Goal: Information Seeking & Learning: Learn about a topic

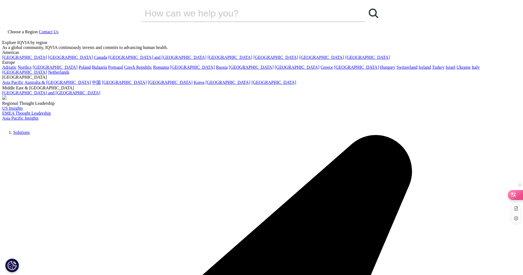
click at [513, 193] on icon at bounding box center [513, 194] width 5 height 4
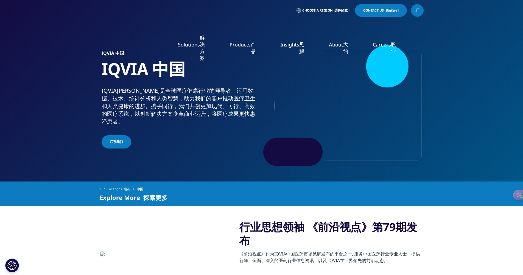
click at [90, 98] on font "真实世界证据" at bounding box center [86, 100] width 26 height 6
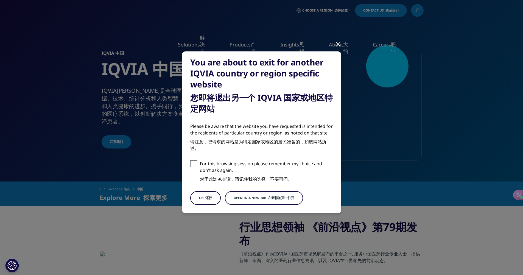
click at [256, 196] on button "Open in a new tab 在新标签页中打开" at bounding box center [264, 198] width 78 height 14
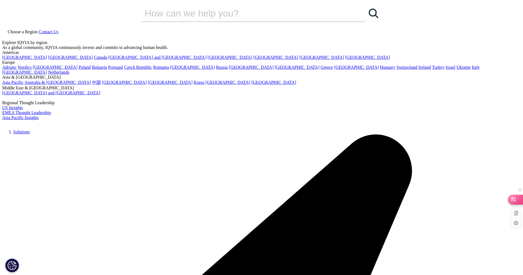
drag, startPoint x: 520, startPoint y: 198, endPoint x: 479, endPoint y: 169, distance: 50.2
click at [519, 198] on div at bounding box center [515, 198] width 15 height 9
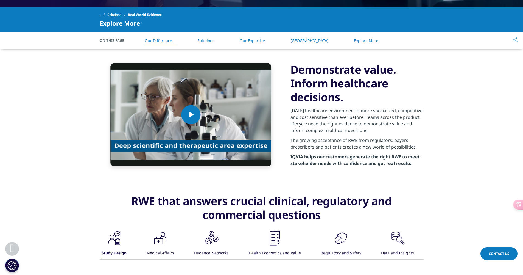
scroll to position [244, 0]
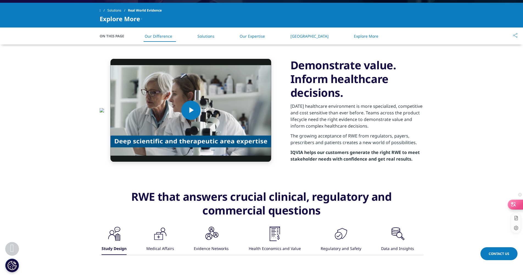
click at [518, 204] on div at bounding box center [515, 203] width 15 height 9
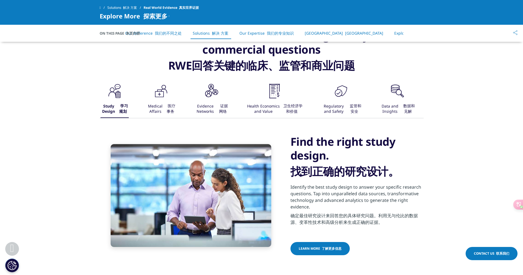
scroll to position [464, 0]
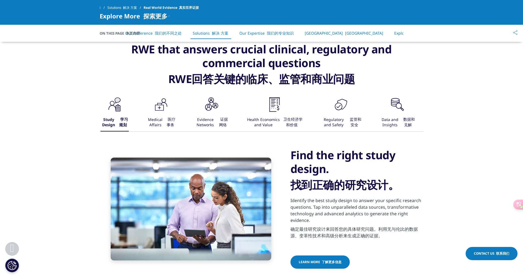
click at [262, 35] on link "Our Expertise 我们的专业知识" at bounding box center [267, 32] width 54 height 5
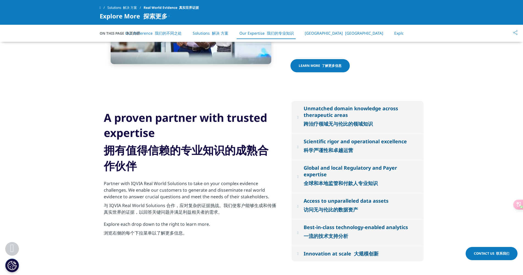
scroll to position [643, 0]
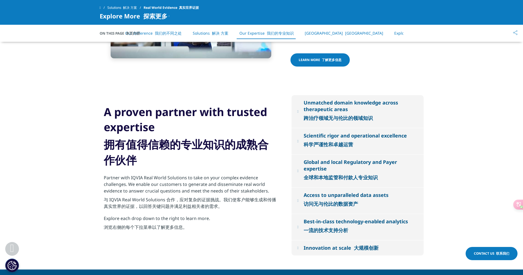
click at [304, 111] on button "Unmatched domain knowledge across therapeutic areas 跨治疗领域无与伦比的领域知识" at bounding box center [358, 111] width 132 height 33
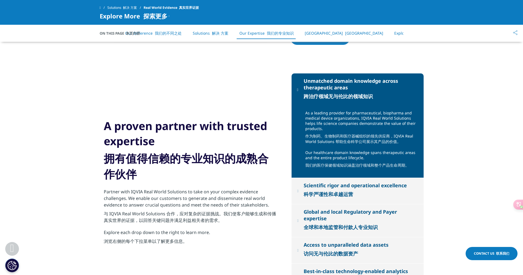
scroll to position [666, 0]
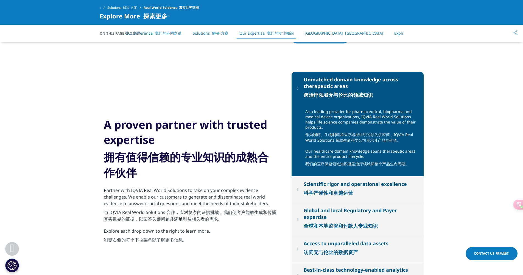
click at [301, 189] on button "Scientific rigor and operational excellence 科学严谨性和卓越运营" at bounding box center [358, 189] width 132 height 26
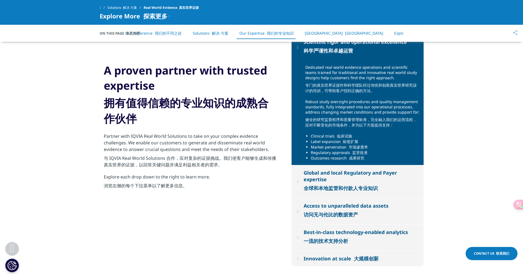
scroll to position [738, 0]
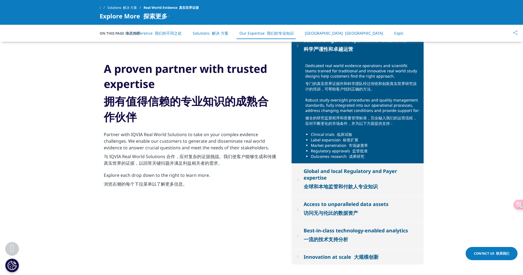
click at [368, 204] on div "Access to unparalleled data assets 访问无与伦比的数据资产" at bounding box center [346, 210] width 85 height 18
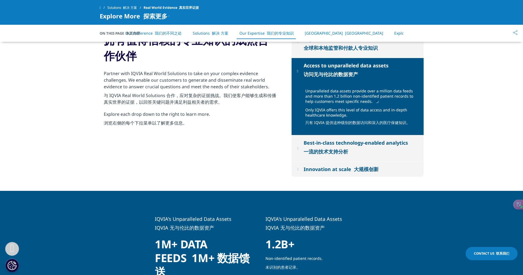
scroll to position [767, 0]
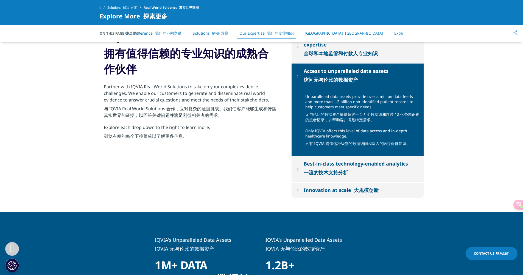
click at [404, 97] on p "Unparalleled data assets provide over a million data feeds and more than 1.2 bi…" at bounding box center [362, 111] width 114 height 34
click at [439, 129] on section "Unmatched domain knowledge across therapeutic areas 跨治疗领域无与伦比的领域知识 As a leading…" at bounding box center [261, 84] width 523 height 254
click at [380, 174] on div "Best-in-class technology-enabled analytics 一流的技术支持分析" at bounding box center [356, 169] width 104 height 18
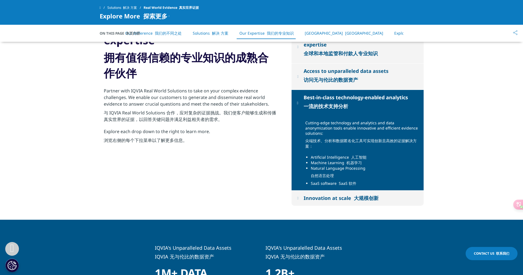
click at [518, 126] on section "Unmatched domain knowledge across therapeutic areas 跨治疗领域无与伦比的领域知识 As a leading…" at bounding box center [261, 88] width 523 height 262
click at [387, 191] on button "Innovation at scale 大规模创新" at bounding box center [358, 197] width 132 height 15
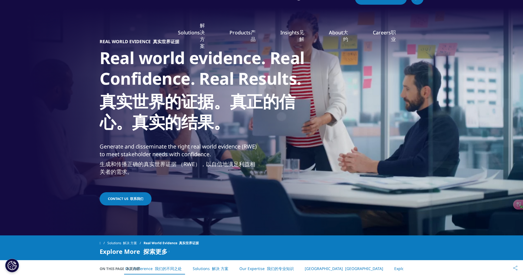
scroll to position [0, 0]
